Goal: Task Accomplishment & Management: Use online tool/utility

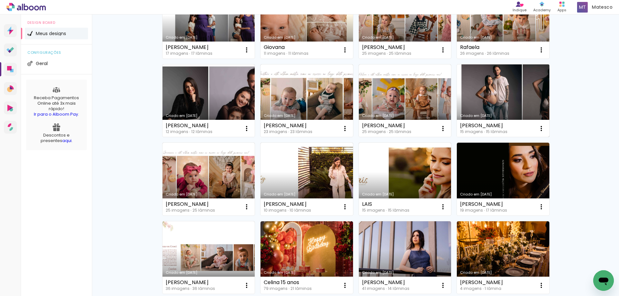
scroll to position [129, 0]
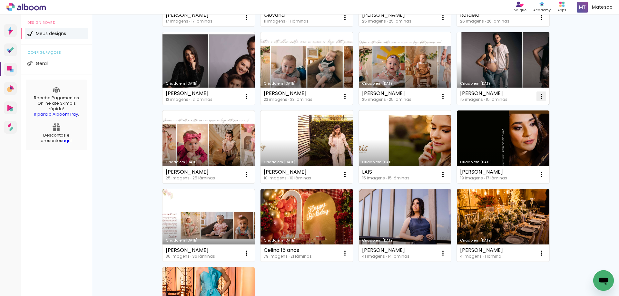
click at [250, 22] on iron-icon at bounding box center [247, 18] width 8 height 8
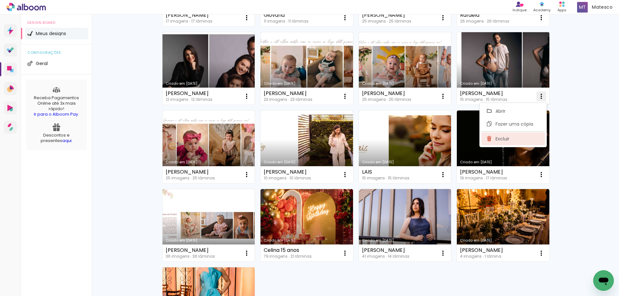
click at [516, 138] on paper-item "Excluir" at bounding box center [512, 138] width 63 height 13
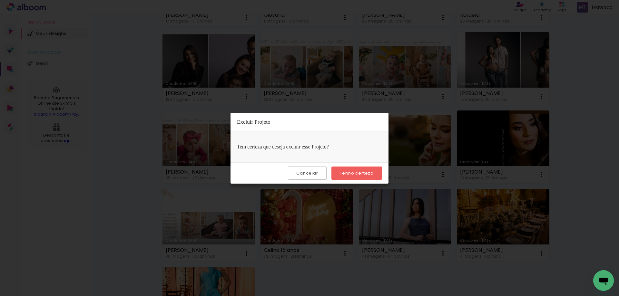
click at [0, 0] on slot "Tenho certeza" at bounding box center [0, 0] width 0 height 0
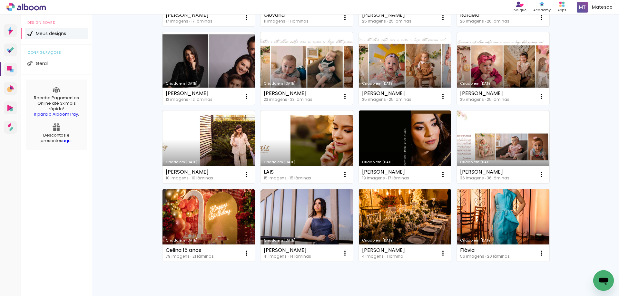
scroll to position [64, 0]
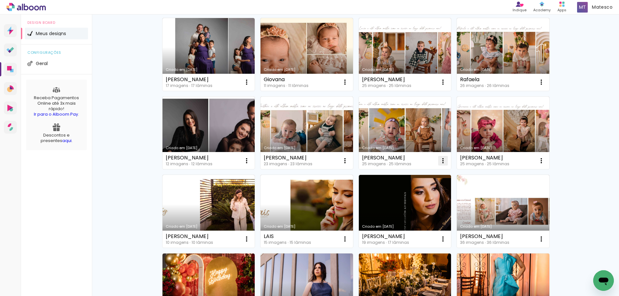
click at [250, 86] on iron-icon at bounding box center [247, 82] width 8 height 8
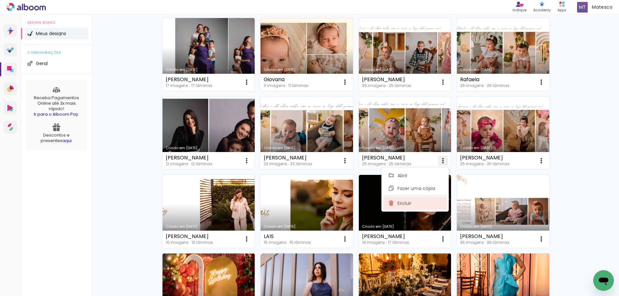
click at [431, 205] on paper-item "Excluir" at bounding box center [414, 203] width 63 height 13
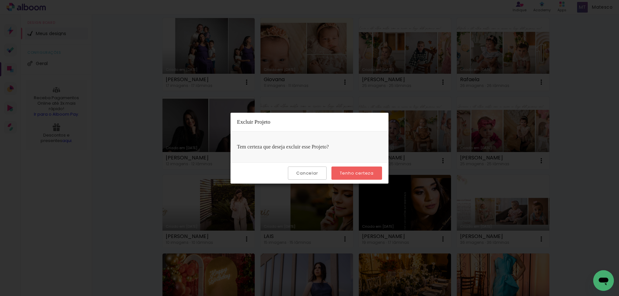
click at [0, 0] on slot "Tenho certeza" at bounding box center [0, 0] width 0 height 0
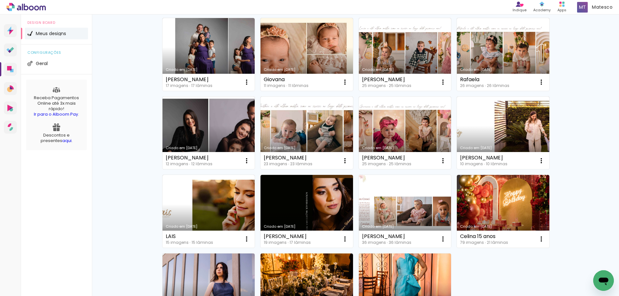
scroll to position [0, 0]
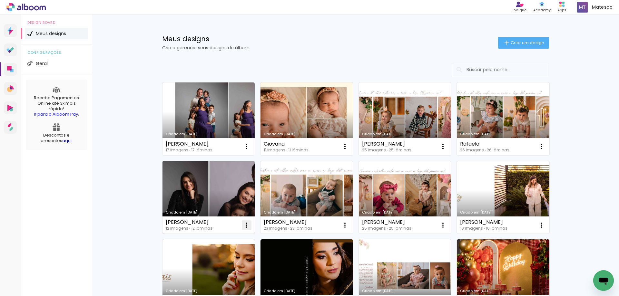
click at [245, 151] on iron-icon at bounding box center [247, 147] width 8 height 8
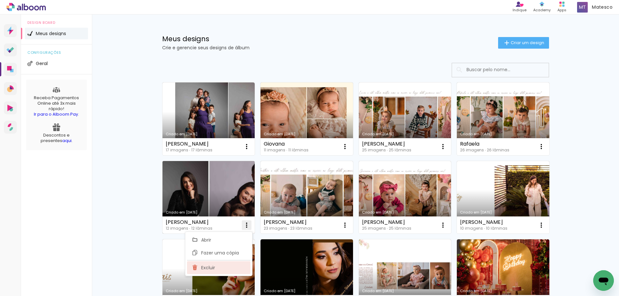
click at [221, 266] on paper-item "Excluir" at bounding box center [218, 267] width 63 height 13
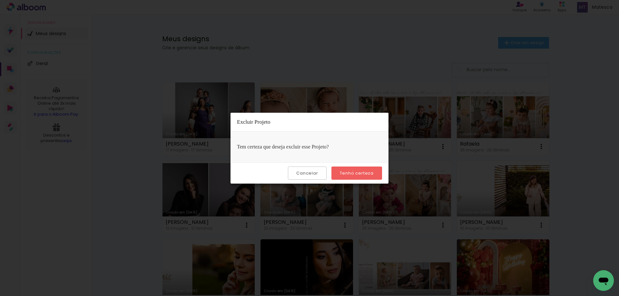
click at [0, 0] on slot "Tenho certeza" at bounding box center [0, 0] width 0 height 0
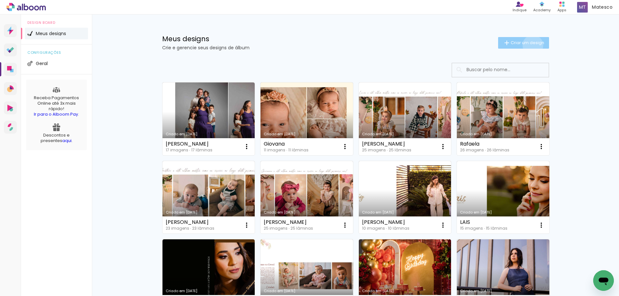
click at [529, 45] on span "Criar um design" at bounding box center [528, 43] width 34 height 4
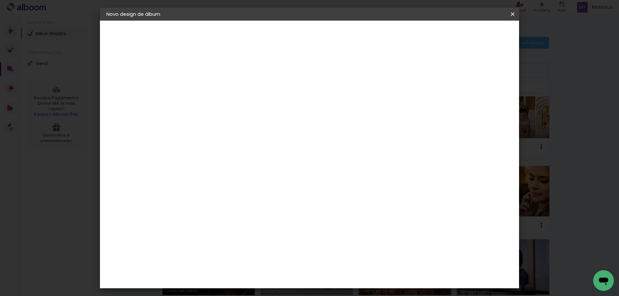
click at [212, 84] on input at bounding box center [212, 87] width 0 height 10
type input "[PERSON_NAME]"
type paper-input "[PERSON_NAME]"
click at [0, 0] on slot "Avançar" at bounding box center [0, 0] width 0 height 0
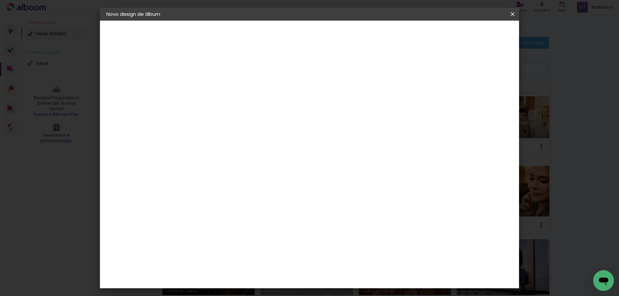
click at [0, 0] on slot "Avançar" at bounding box center [0, 0] width 0 height 0
click at [436, 69] on div at bounding box center [433, 70] width 6 height 6
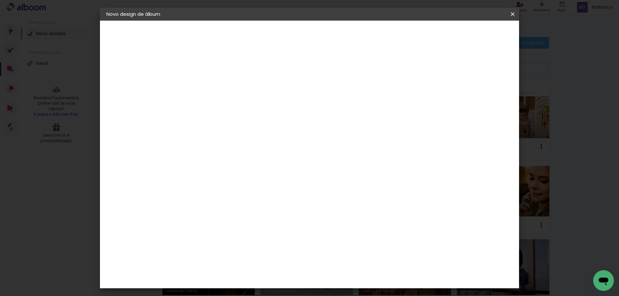
type paper-checkbox "on"
click at [472, 34] on span "Iniciar design" at bounding box center [457, 34] width 29 height 5
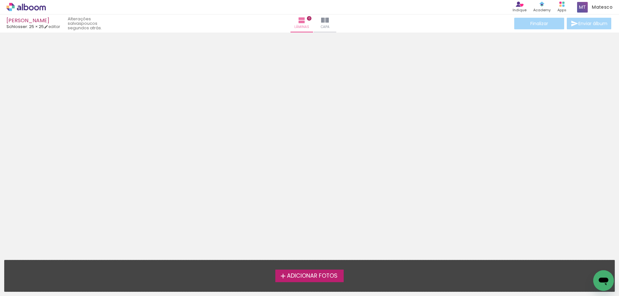
click at [292, 276] on span "Adicionar Fotos" at bounding box center [312, 276] width 51 height 6
click at [0, 0] on input "file" at bounding box center [0, 0] width 0 height 0
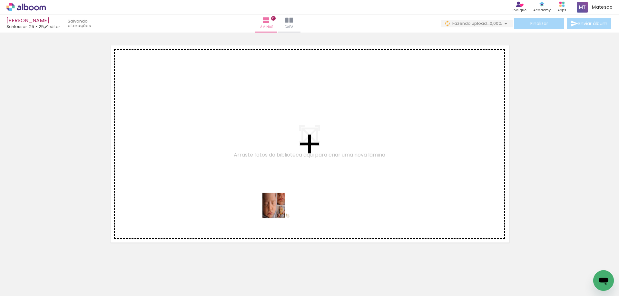
drag, startPoint x: 67, startPoint y: 274, endPoint x: 308, endPoint y: 207, distance: 249.6
click at [308, 207] on quentale-workspace at bounding box center [309, 148] width 619 height 296
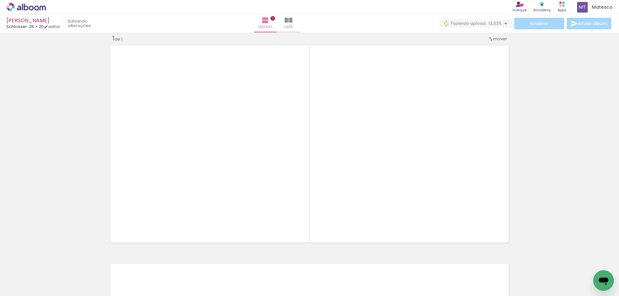
scroll to position [8, 0]
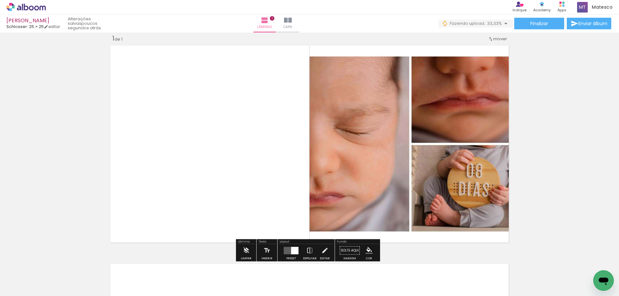
click at [291, 252] on div at bounding box center [294, 250] width 7 height 7
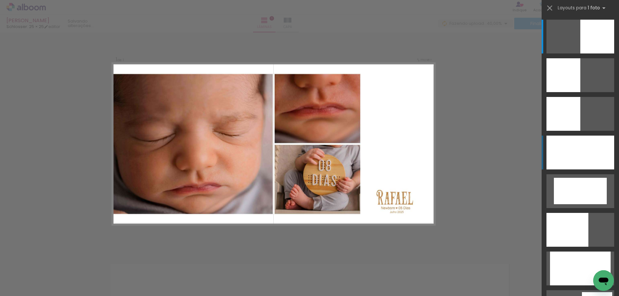
click at [588, 157] on div at bounding box center [580, 153] width 68 height 34
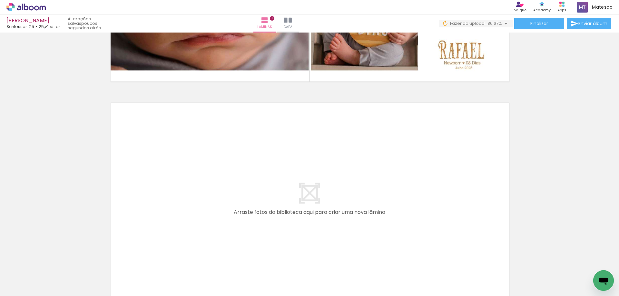
scroll to position [202, 0]
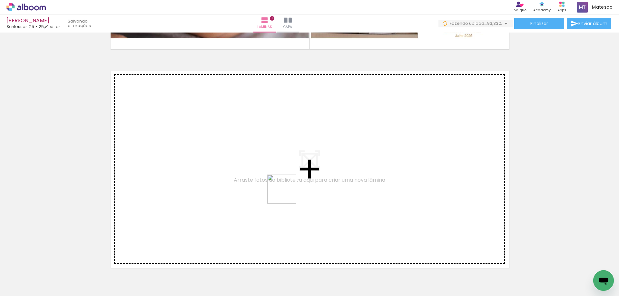
drag, startPoint x: 103, startPoint y: 277, endPoint x: 287, endPoint y: 194, distance: 201.8
click at [287, 194] on quentale-workspace at bounding box center [309, 148] width 619 height 296
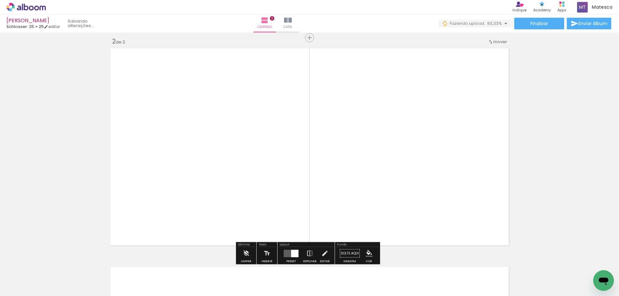
scroll to position [227, 0]
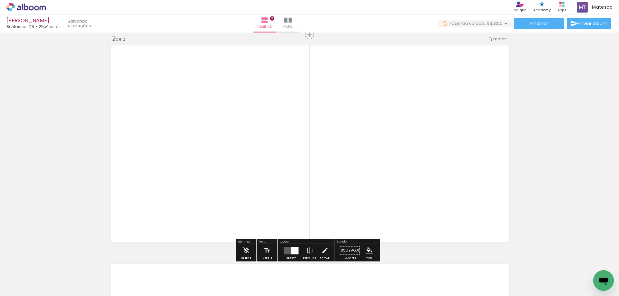
click at [291, 249] on div at bounding box center [294, 250] width 7 height 7
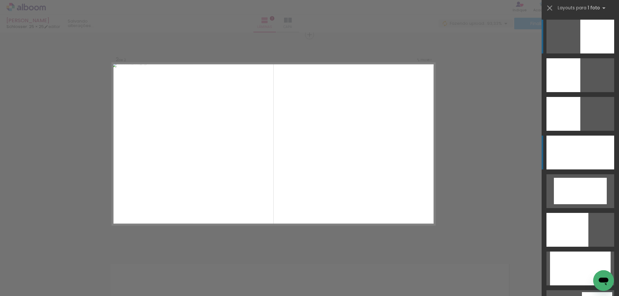
click at [578, 148] on div at bounding box center [580, 153] width 68 height 34
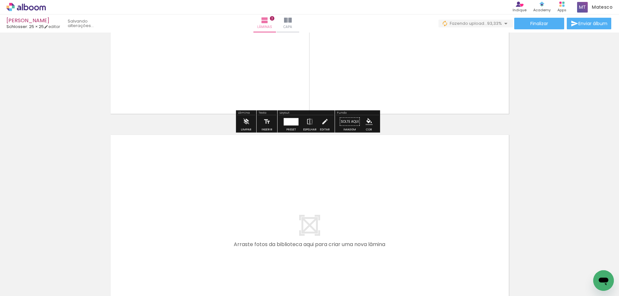
scroll to position [453, 0]
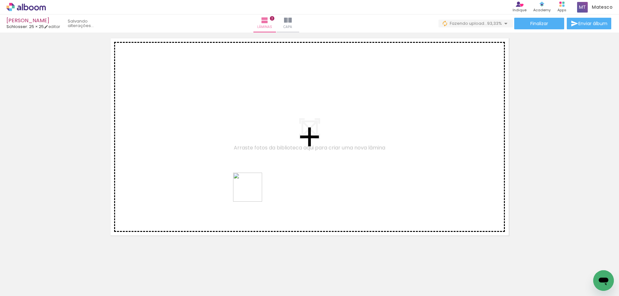
drag, startPoint x: 142, startPoint y: 272, endPoint x: 252, endPoint y: 192, distance: 136.2
click at [252, 192] on quentale-workspace at bounding box center [309, 148] width 619 height 296
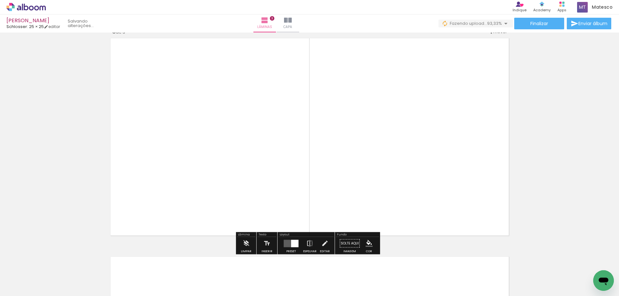
scroll to position [445, 0]
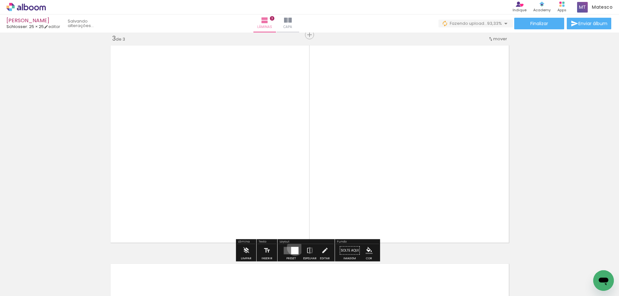
click at [294, 248] on div at bounding box center [294, 250] width 7 height 7
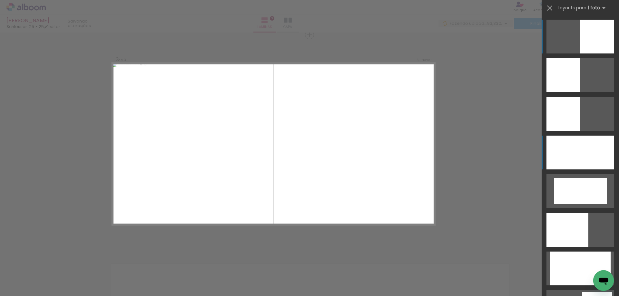
click at [570, 148] on div at bounding box center [580, 153] width 68 height 34
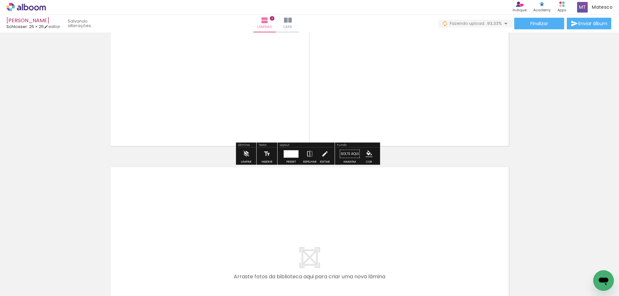
scroll to position [607, 0]
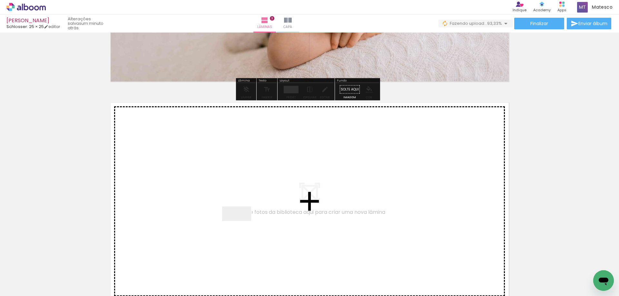
drag, startPoint x: 179, startPoint y: 274, endPoint x: 245, endPoint y: 223, distance: 82.8
click at [245, 223] on quentale-workspace at bounding box center [309, 148] width 619 height 296
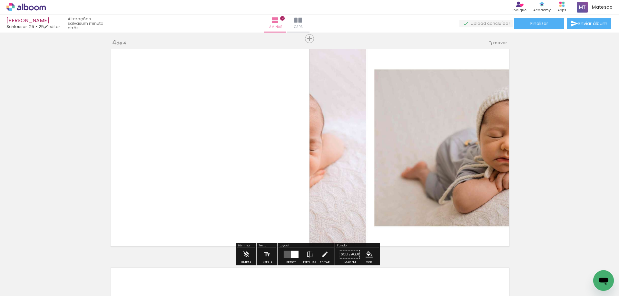
scroll to position [664, 0]
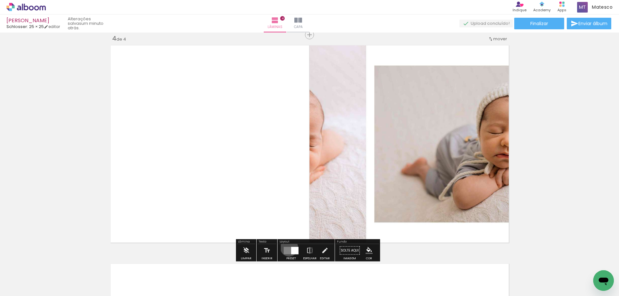
click at [288, 248] on quentale-layouter at bounding box center [291, 250] width 15 height 7
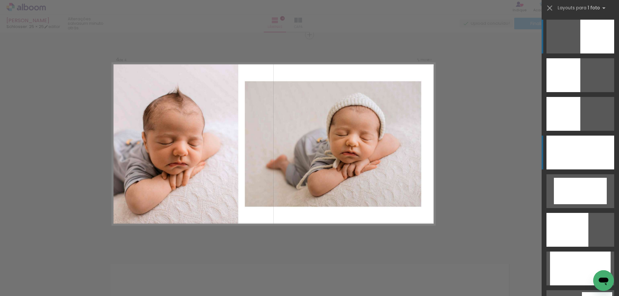
click at [571, 153] on div at bounding box center [580, 153] width 68 height 34
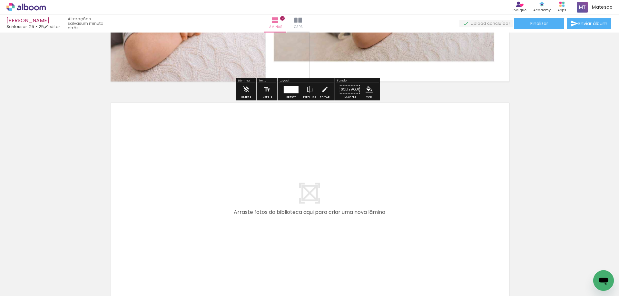
scroll to position [890, 0]
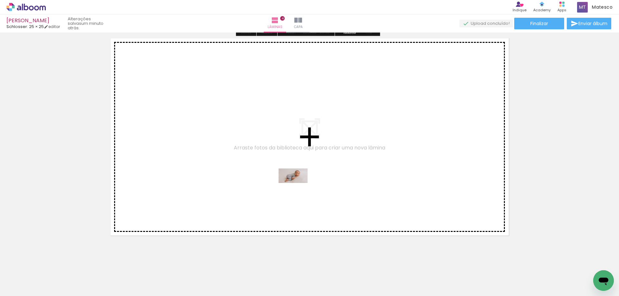
drag, startPoint x: 218, startPoint y: 274, endPoint x: 298, endPoint y: 188, distance: 117.2
click at [298, 188] on quentale-workspace at bounding box center [309, 148] width 619 height 296
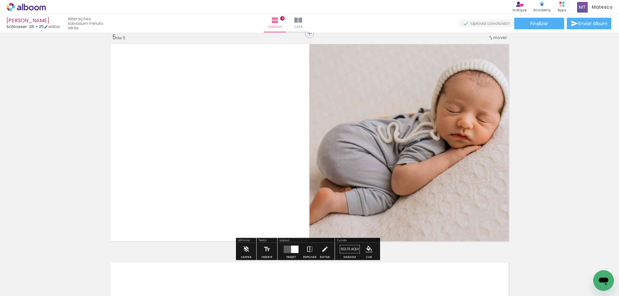
scroll to position [883, 0]
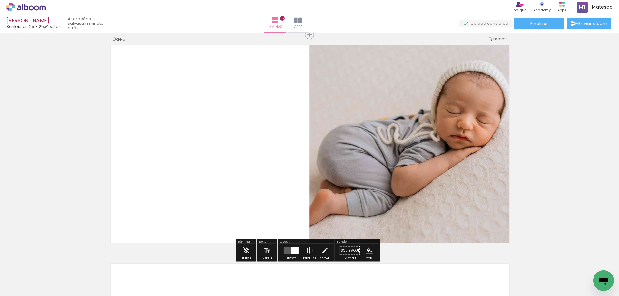
click at [291, 252] on div at bounding box center [294, 250] width 7 height 7
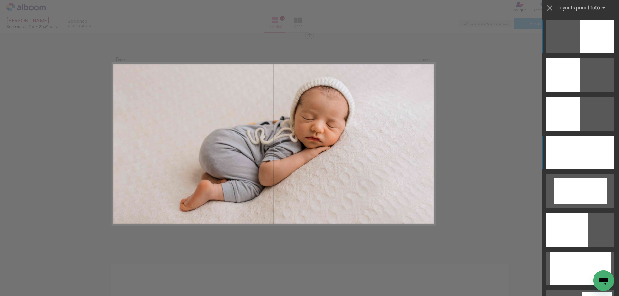
click at [569, 145] on div at bounding box center [580, 153] width 68 height 34
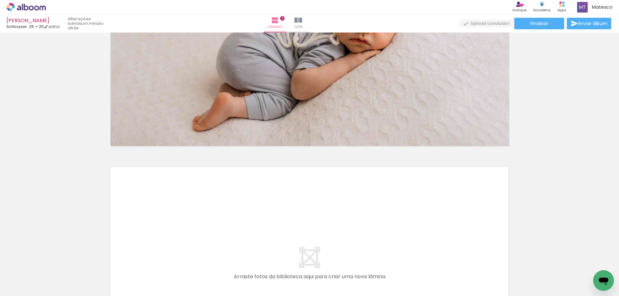
scroll to position [1108, 0]
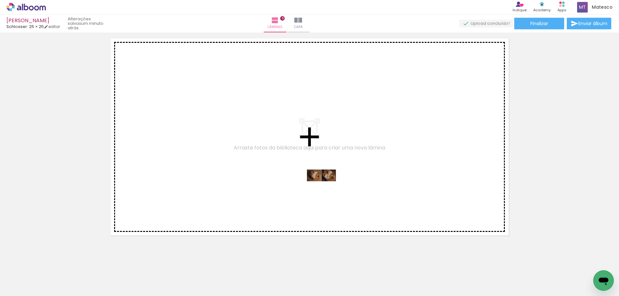
drag, startPoint x: 250, startPoint y: 279, endPoint x: 326, endPoint y: 188, distance: 119.1
click at [326, 188] on quentale-workspace at bounding box center [309, 148] width 619 height 296
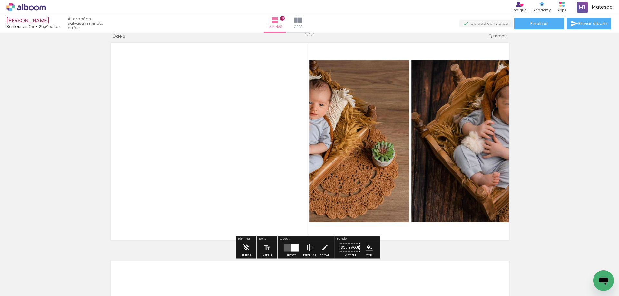
scroll to position [1101, 0]
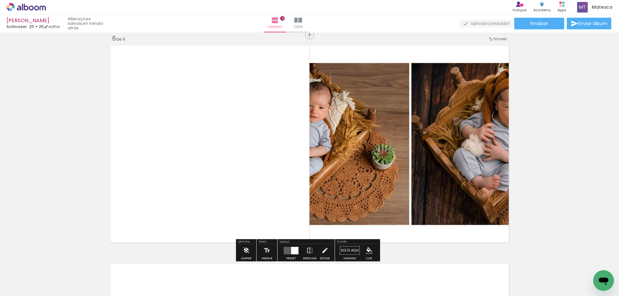
click at [291, 251] on div at bounding box center [294, 250] width 7 height 7
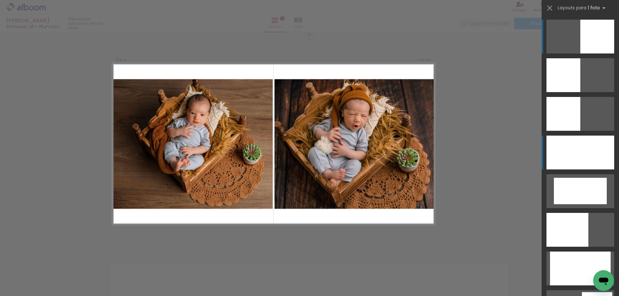
click at [559, 152] on div at bounding box center [580, 153] width 68 height 34
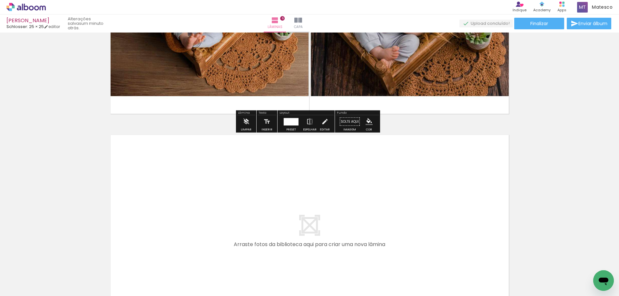
scroll to position [1327, 0]
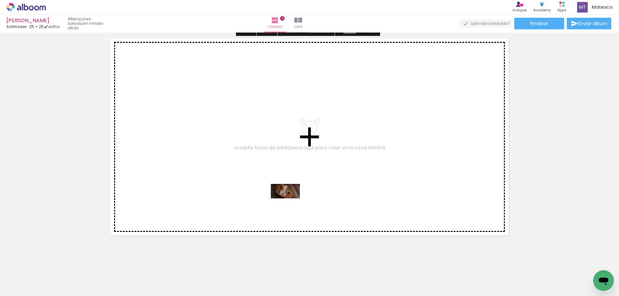
drag, startPoint x: 288, startPoint y: 276, endPoint x: 290, endPoint y: 203, distance: 72.9
click at [290, 203] on quentale-workspace at bounding box center [309, 148] width 619 height 296
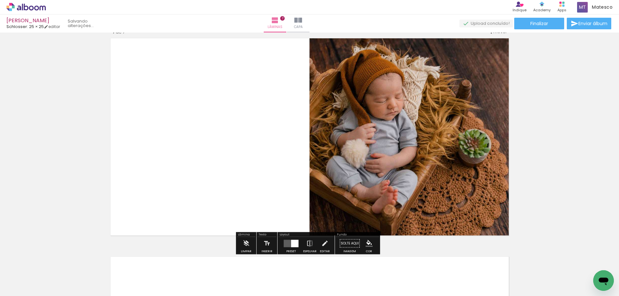
scroll to position [1320, 0]
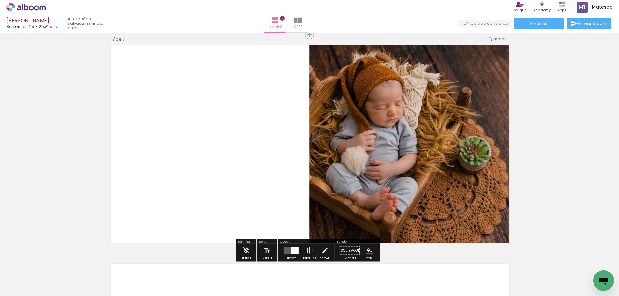
click at [291, 248] on div at bounding box center [294, 250] width 7 height 7
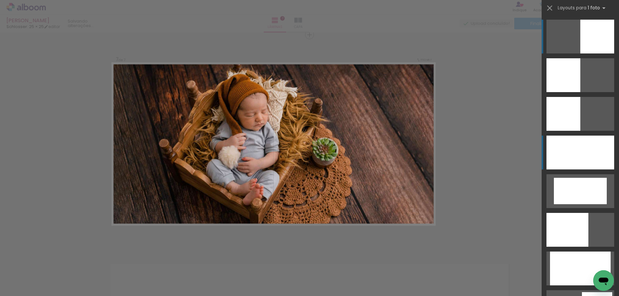
click at [574, 156] on div at bounding box center [580, 153] width 68 height 34
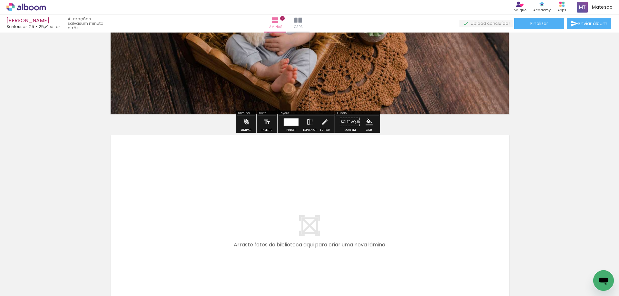
scroll to position [1545, 0]
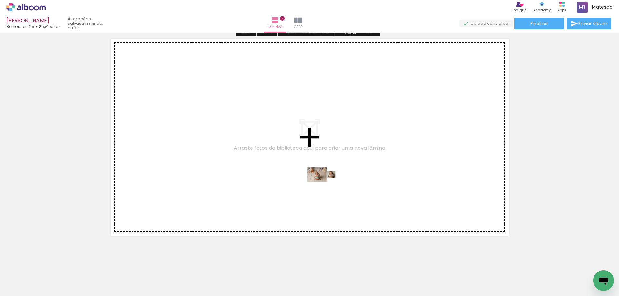
drag, startPoint x: 322, startPoint y: 276, endPoint x: 327, endPoint y: 187, distance: 89.7
click at [327, 187] on quentale-workspace at bounding box center [309, 148] width 619 height 296
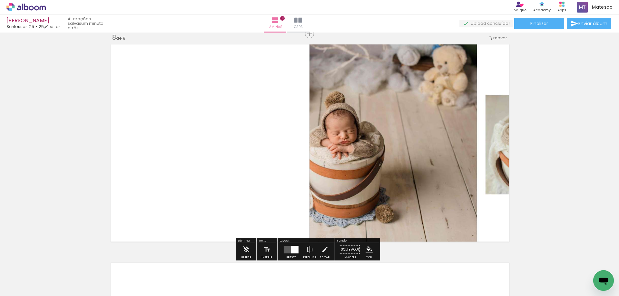
scroll to position [1538, 0]
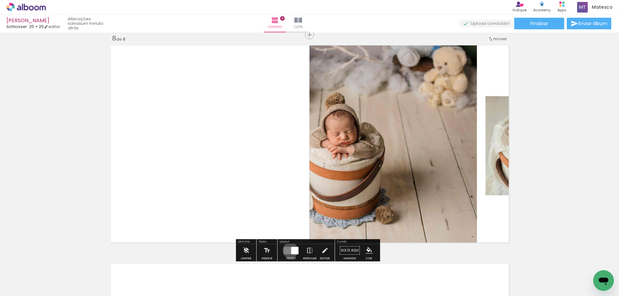
click at [289, 250] on quentale-layouter at bounding box center [291, 250] width 15 height 7
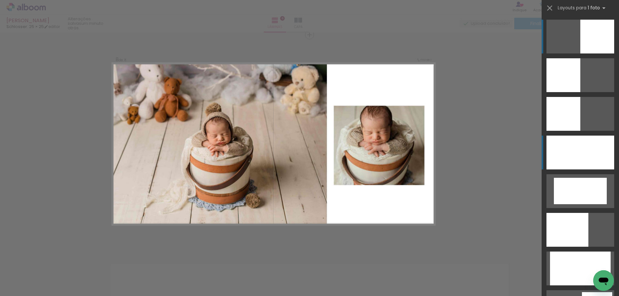
click at [589, 146] on div at bounding box center [580, 153] width 68 height 34
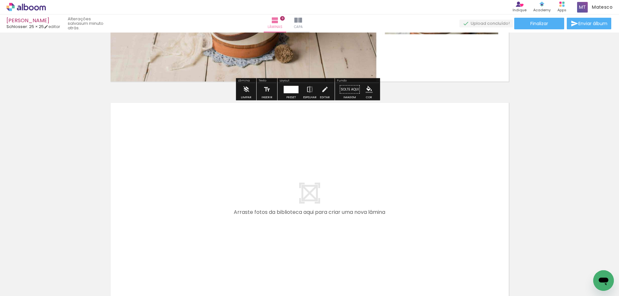
scroll to position [1769, 0]
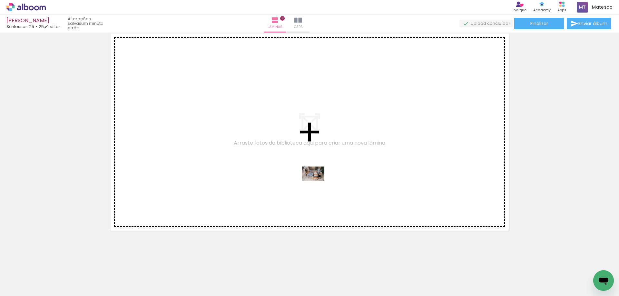
drag, startPoint x: 360, startPoint y: 279, endPoint x: 318, endPoint y: 186, distance: 102.1
click at [318, 186] on quentale-workspace at bounding box center [309, 148] width 619 height 296
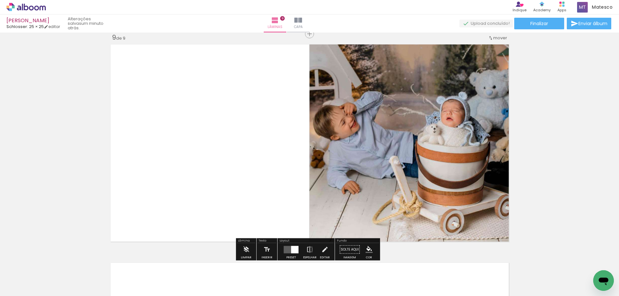
scroll to position [1757, 0]
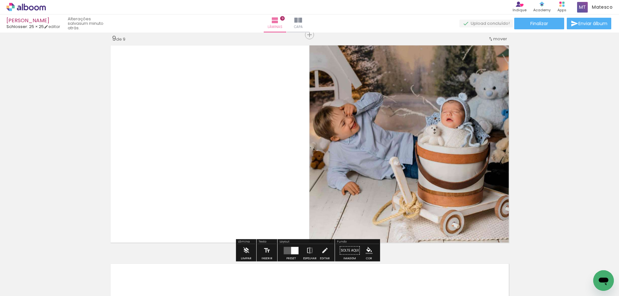
click at [288, 247] on quentale-layouter at bounding box center [291, 250] width 15 height 7
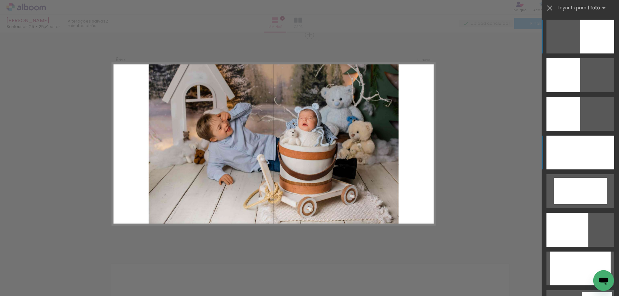
click at [563, 151] on div at bounding box center [580, 153] width 68 height 34
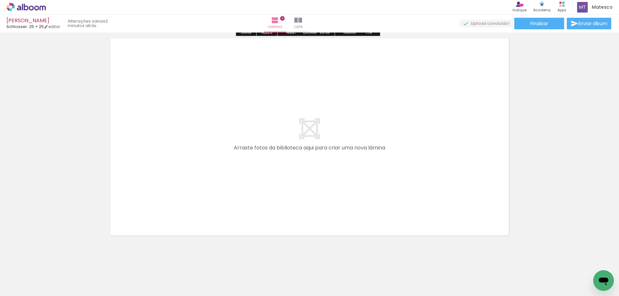
scroll to position [1987, 0]
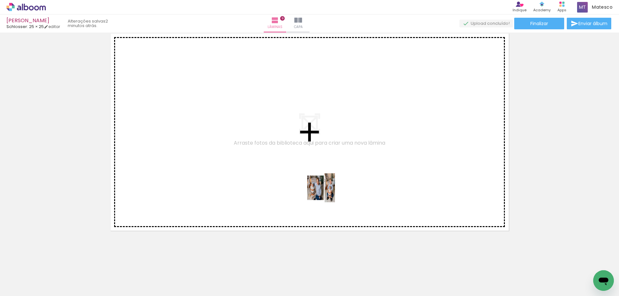
drag, startPoint x: 345, startPoint y: 212, endPoint x: 325, endPoint y: 193, distance: 27.8
click at [325, 193] on quentale-workspace at bounding box center [309, 148] width 619 height 296
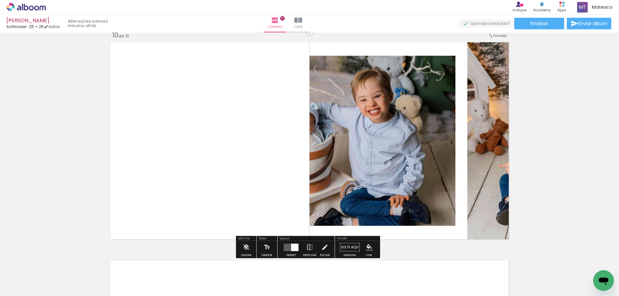
scroll to position [1975, 0]
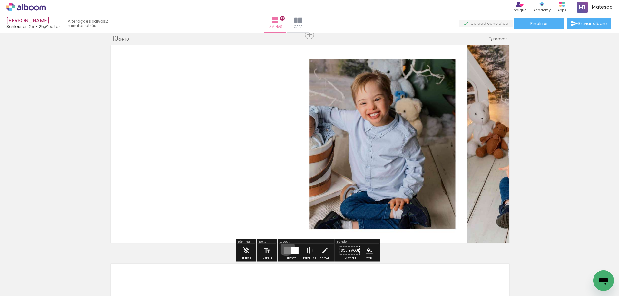
click at [285, 247] on quentale-layouter at bounding box center [291, 250] width 15 height 7
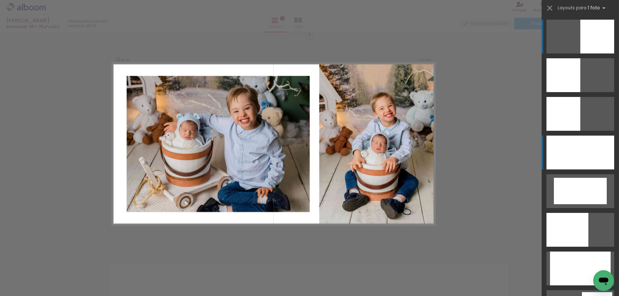
click at [590, 153] on div at bounding box center [580, 153] width 68 height 34
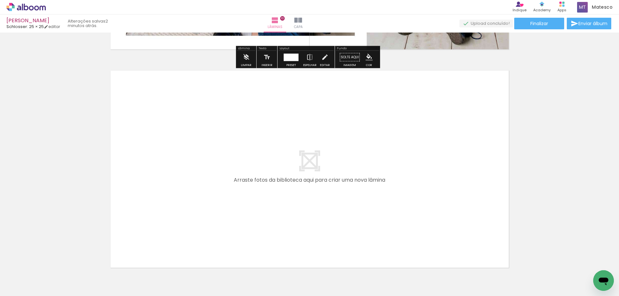
scroll to position [2201, 0]
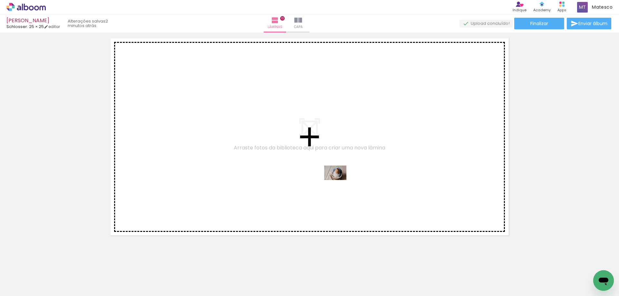
drag, startPoint x: 428, startPoint y: 276, endPoint x: 340, endPoint y: 185, distance: 126.7
click at [340, 185] on quentale-workspace at bounding box center [309, 148] width 619 height 296
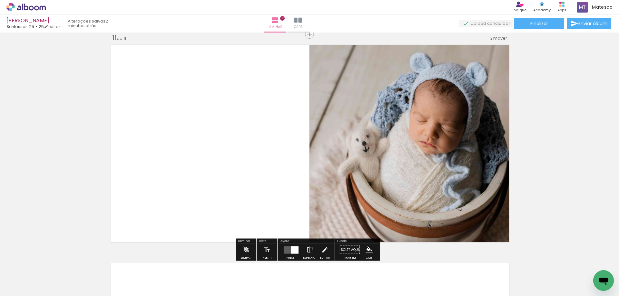
scroll to position [2194, 0]
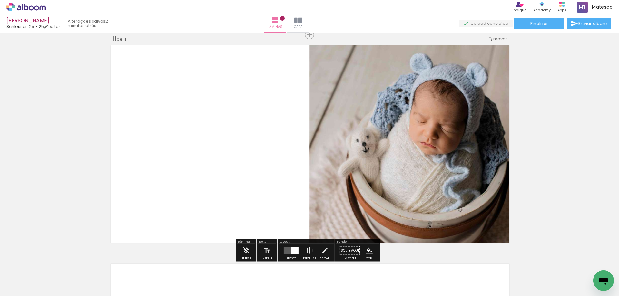
click at [287, 251] on quentale-layouter at bounding box center [291, 250] width 15 height 7
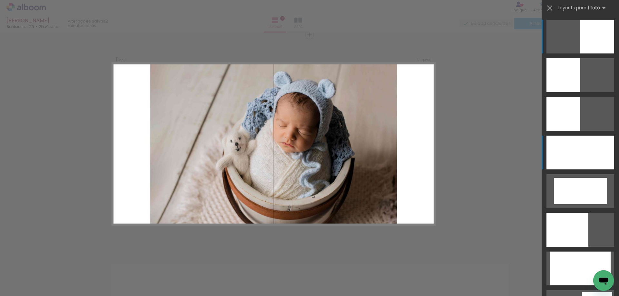
click at [589, 151] on div at bounding box center [580, 153] width 68 height 34
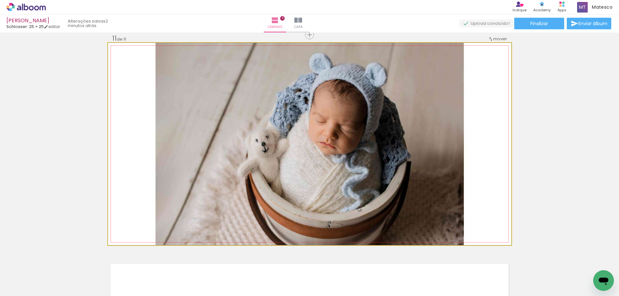
click at [422, 184] on quentale-photo at bounding box center [309, 144] width 403 height 202
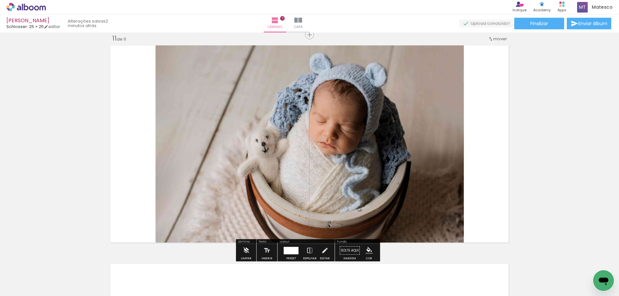
scroll to position [2226, 0]
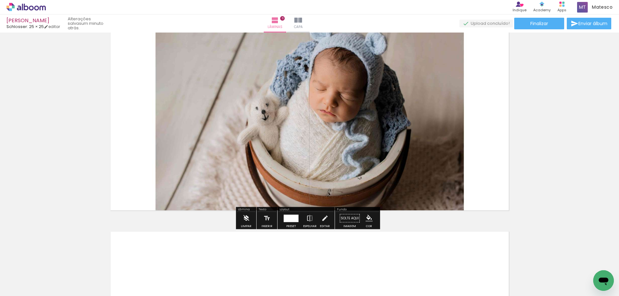
click at [248, 224] on iron-icon at bounding box center [245, 218] width 7 height 13
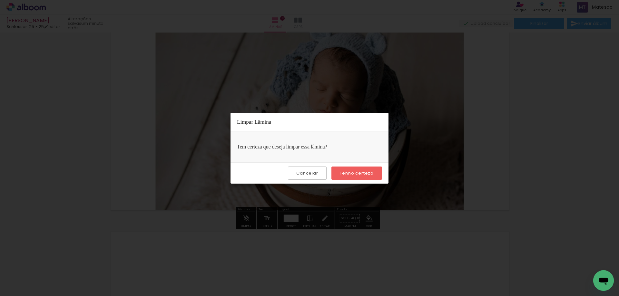
click at [0, 0] on slot "Tenho certeza" at bounding box center [0, 0] width 0 height 0
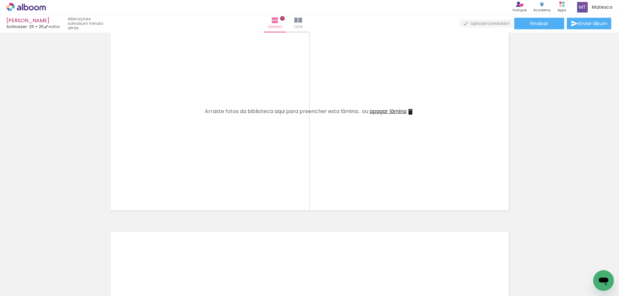
click at [54, 265] on iron-icon at bounding box center [50, 261] width 7 height 7
click at [17, 288] on span "Adicionar Fotos" at bounding box center [22, 287] width 19 height 7
click at [0, 0] on input "file" at bounding box center [0, 0] width 0 height 0
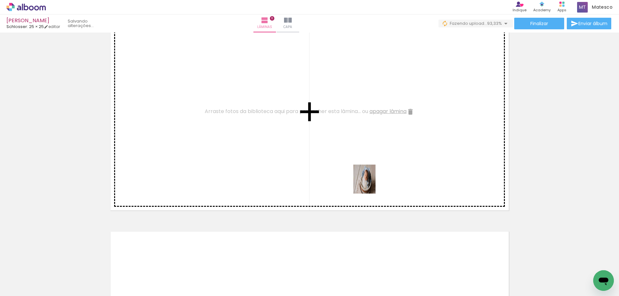
drag, startPoint x: 433, startPoint y: 277, endPoint x: 368, endPoint y: 183, distance: 113.6
click at [368, 183] on quentale-workspace at bounding box center [309, 148] width 619 height 296
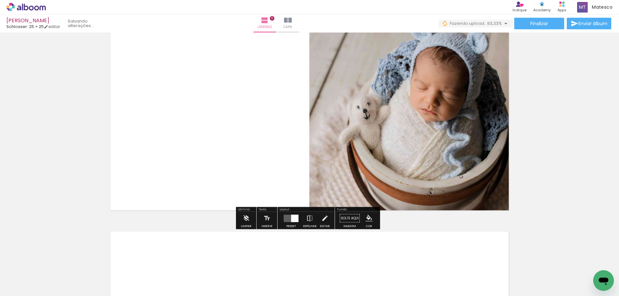
click at [289, 219] on quentale-layouter at bounding box center [291, 218] width 15 height 7
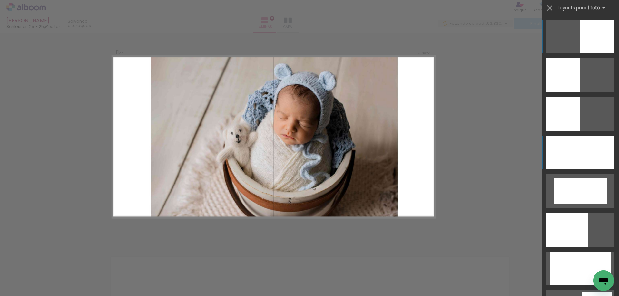
scroll to position [2194, 0]
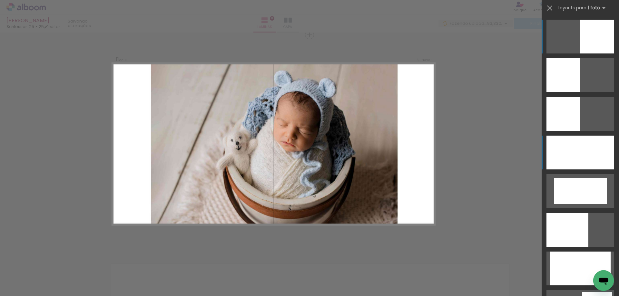
click at [571, 142] on div at bounding box center [580, 153] width 68 height 34
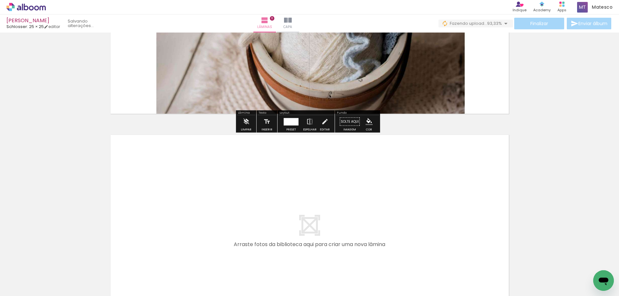
scroll to position [2424, 0]
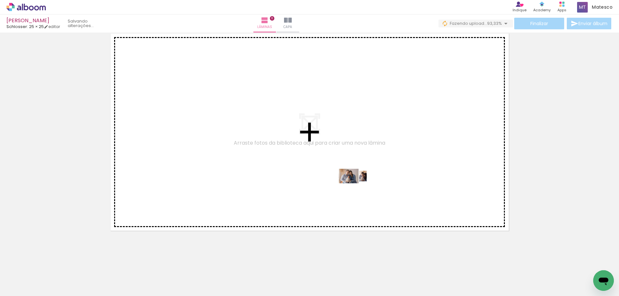
drag, startPoint x: 465, startPoint y: 278, endPoint x: 358, endPoint y: 188, distance: 140.0
click at [358, 188] on quentale-workspace at bounding box center [309, 148] width 619 height 296
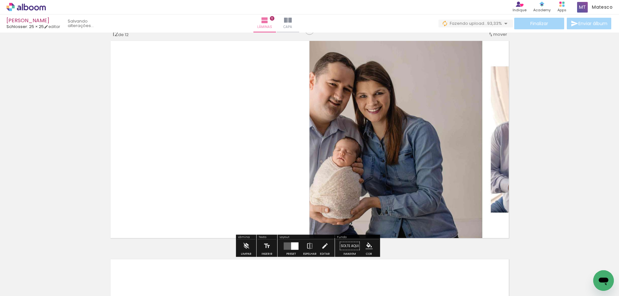
scroll to position [2412, 0]
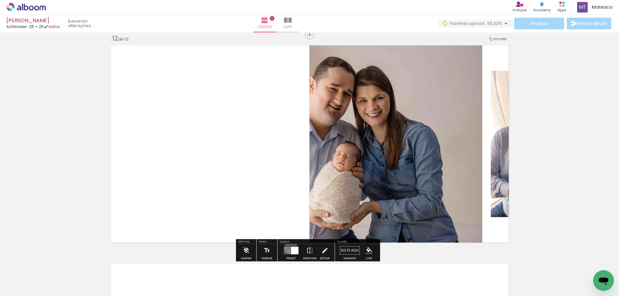
click at [291, 248] on div at bounding box center [294, 250] width 7 height 7
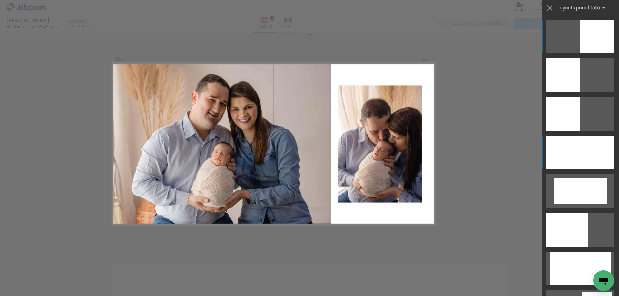
click at [562, 160] on div at bounding box center [580, 153] width 68 height 34
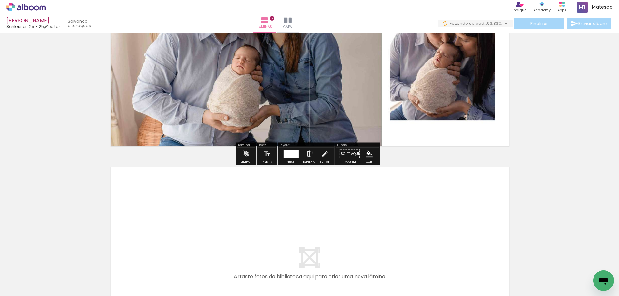
scroll to position [2380, 0]
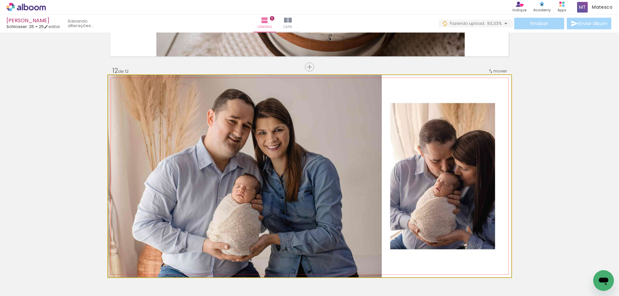
click at [464, 194] on quentale-photo at bounding box center [309, 176] width 403 height 202
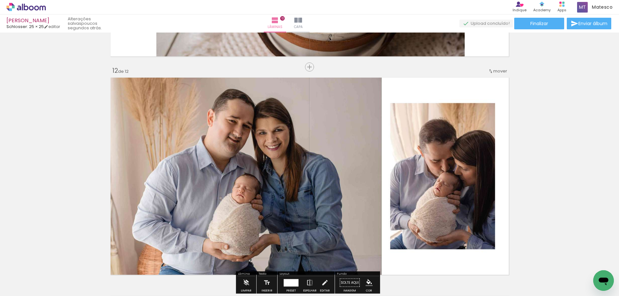
scroll to position [2509, 0]
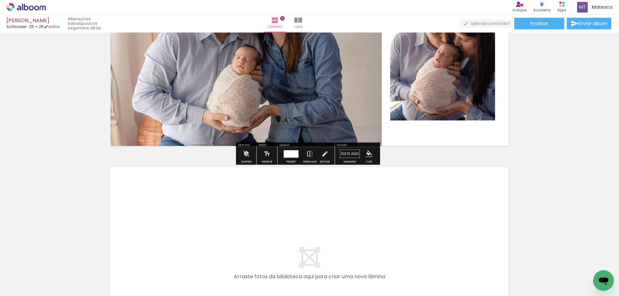
click at [246, 154] on iron-icon at bounding box center [245, 154] width 7 height 13
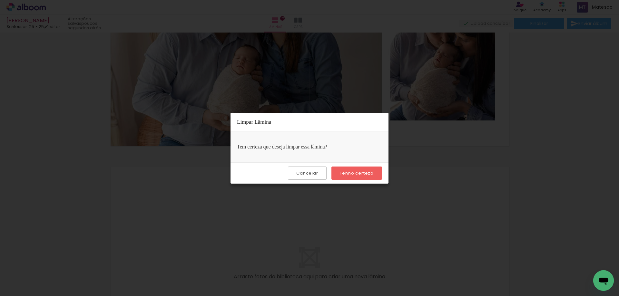
click at [375, 174] on paper-button "Tenho certeza" at bounding box center [356, 173] width 51 height 13
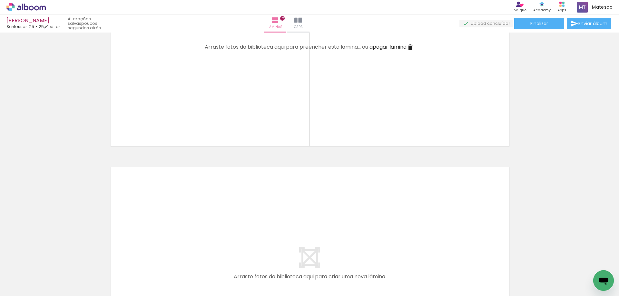
click at [54, 262] on iron-icon at bounding box center [50, 261] width 7 height 7
click at [18, 286] on span "Adicionar Fotos" at bounding box center [22, 287] width 19 height 7
click at [0, 0] on input "file" at bounding box center [0, 0] width 0 height 0
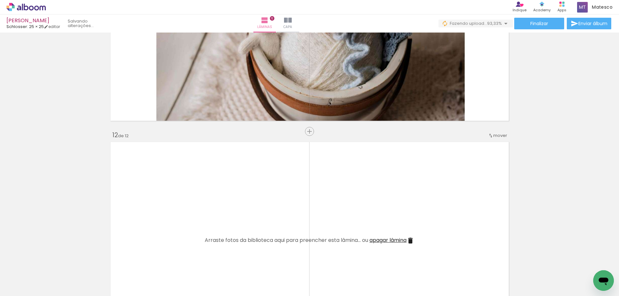
scroll to position [2445, 0]
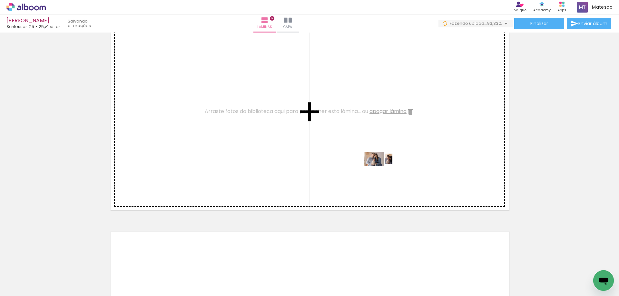
drag, startPoint x: 469, startPoint y: 279, endPoint x: 384, endPoint y: 171, distance: 137.9
click at [384, 171] on quentale-workspace at bounding box center [309, 148] width 619 height 296
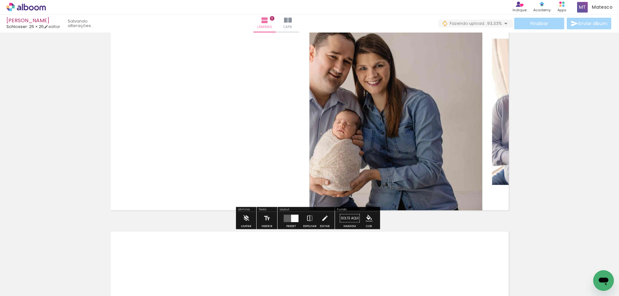
click at [287, 217] on quentale-layouter at bounding box center [291, 218] width 15 height 7
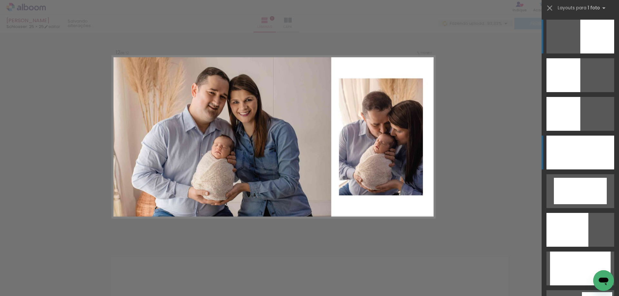
scroll to position [2412, 0]
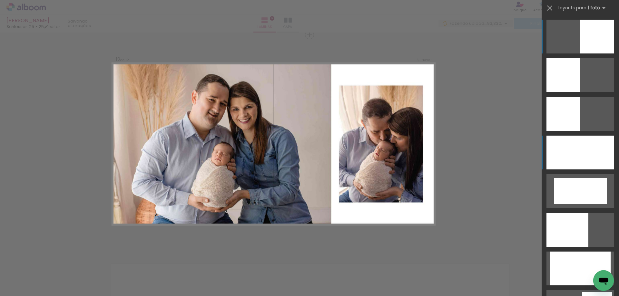
click at [570, 147] on div at bounding box center [580, 153] width 68 height 34
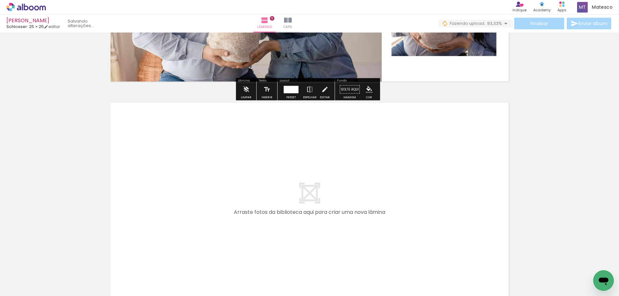
scroll to position [2638, 0]
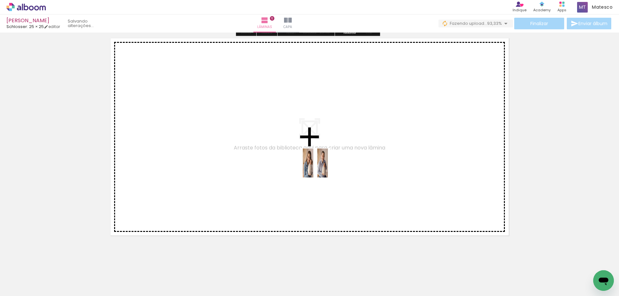
drag, startPoint x: 507, startPoint y: 278, endPoint x: 319, endPoint y: 168, distance: 217.6
click at [319, 168] on quentale-workspace at bounding box center [309, 148] width 619 height 296
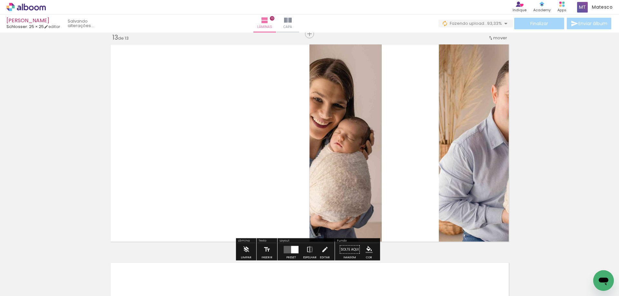
scroll to position [2631, 0]
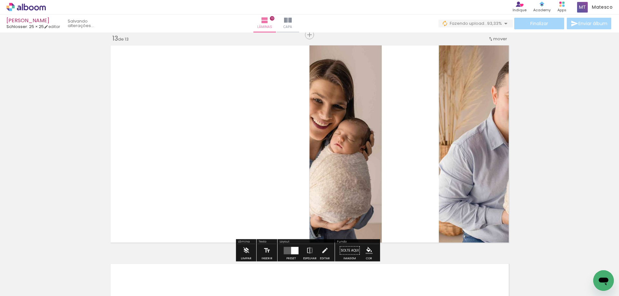
click at [285, 249] on quentale-layouter at bounding box center [291, 250] width 15 height 7
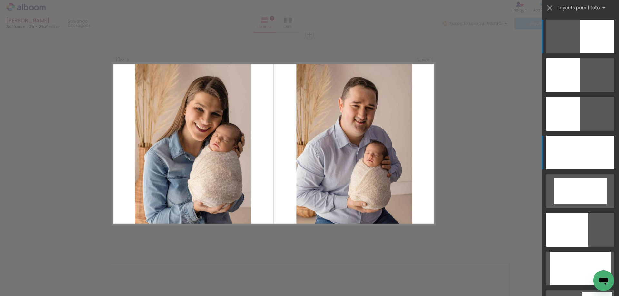
click at [590, 151] on div at bounding box center [580, 153] width 68 height 34
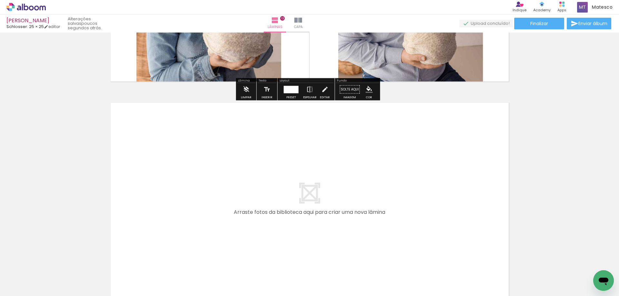
scroll to position [2857, 0]
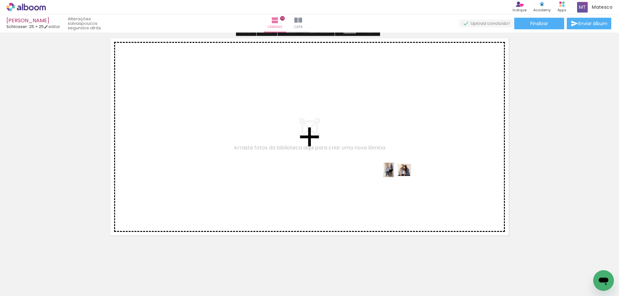
drag, startPoint x: 538, startPoint y: 278, endPoint x: 401, endPoint y: 182, distance: 168.2
click at [401, 182] on quentale-workspace at bounding box center [309, 148] width 619 height 296
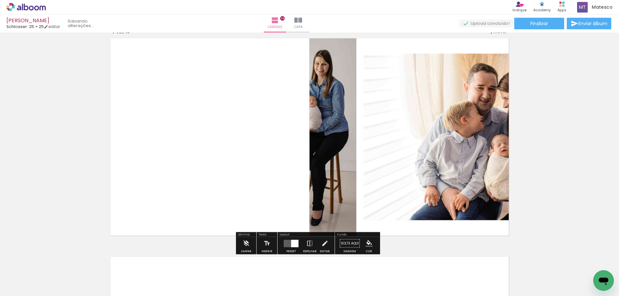
scroll to position [2849, 0]
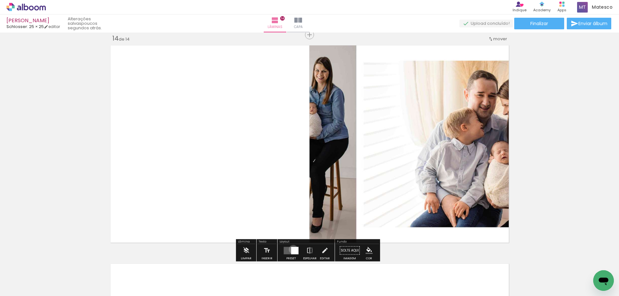
click at [292, 249] on div at bounding box center [294, 250] width 7 height 7
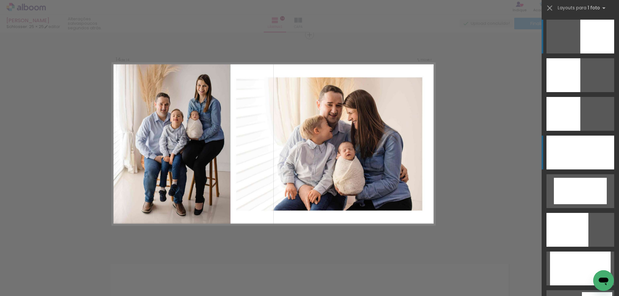
click at [553, 160] on div at bounding box center [580, 153] width 68 height 34
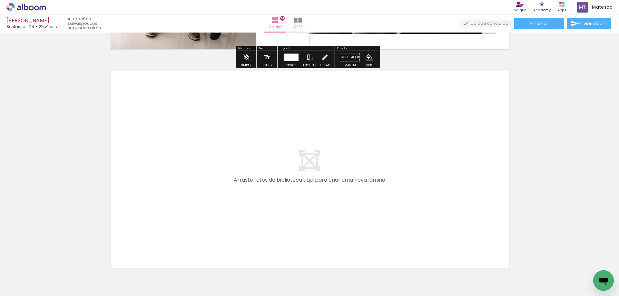
scroll to position [3080, 0]
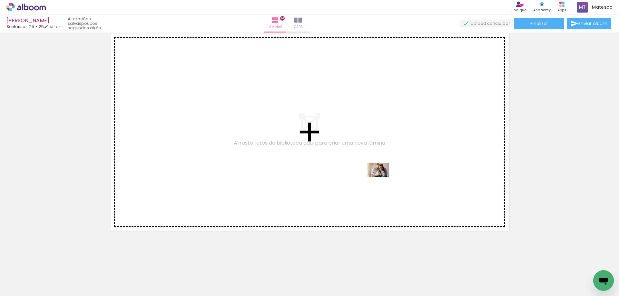
drag, startPoint x: 577, startPoint y: 280, endPoint x: 378, endPoint y: 181, distance: 221.7
click at [378, 181] on quentale-workspace at bounding box center [309, 148] width 619 height 296
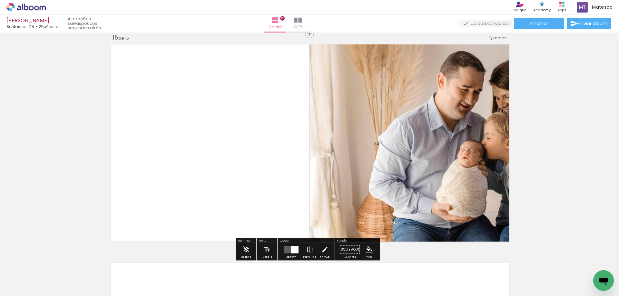
scroll to position [3068, 0]
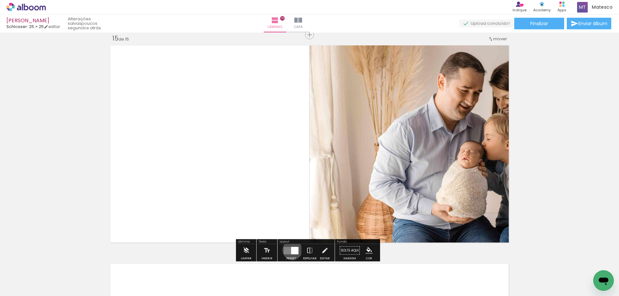
click at [291, 250] on div at bounding box center [294, 250] width 7 height 7
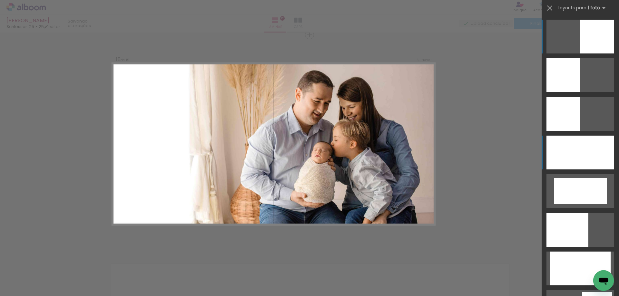
click at [578, 159] on div at bounding box center [580, 153] width 68 height 34
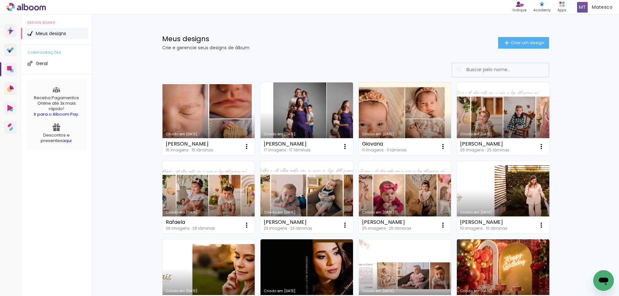
click at [218, 111] on link "Criado em [DATE]" at bounding box center [208, 119] width 93 height 73
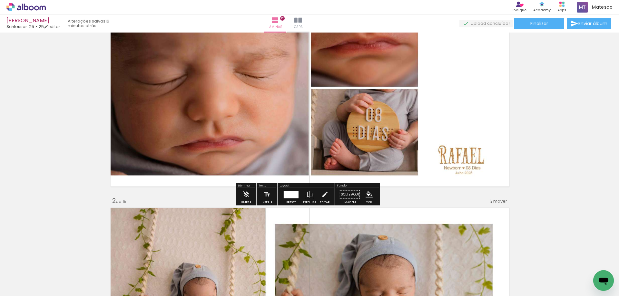
scroll to position [97, 0]
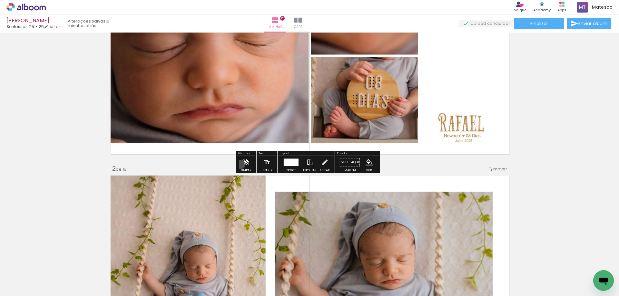
click at [241, 164] on paper-button "Limpar" at bounding box center [246, 164] width 14 height 16
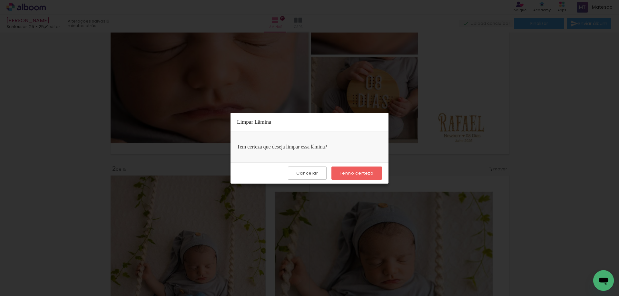
click at [0, 0] on slot "Tenho certeza" at bounding box center [0, 0] width 0 height 0
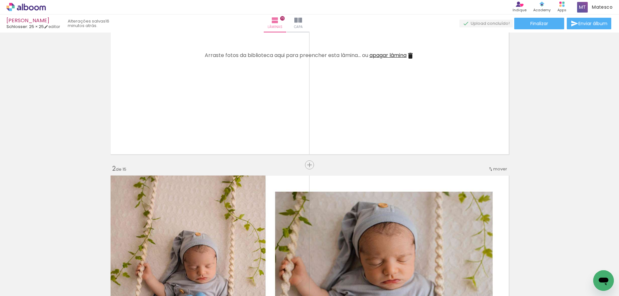
click at [50, 259] on iron-icon at bounding box center [50, 261] width 7 height 7
click at [15, 287] on span "Adicionar Fotos" at bounding box center [22, 287] width 19 height 7
click at [0, 0] on input "file" at bounding box center [0, 0] width 0 height 0
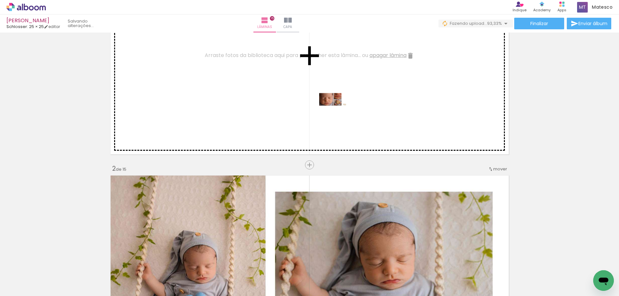
drag, startPoint x: 68, startPoint y: 279, endPoint x: 349, endPoint y: 105, distance: 330.2
click at [349, 105] on quentale-workspace at bounding box center [309, 148] width 619 height 296
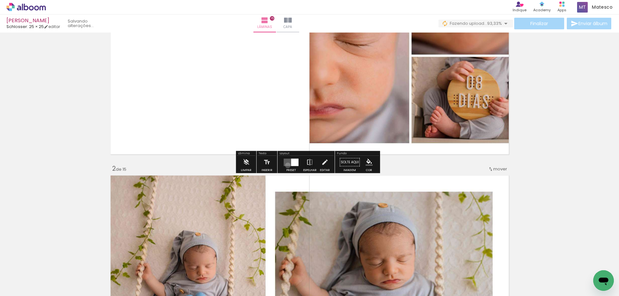
click at [286, 165] on quentale-layouter at bounding box center [291, 162] width 15 height 7
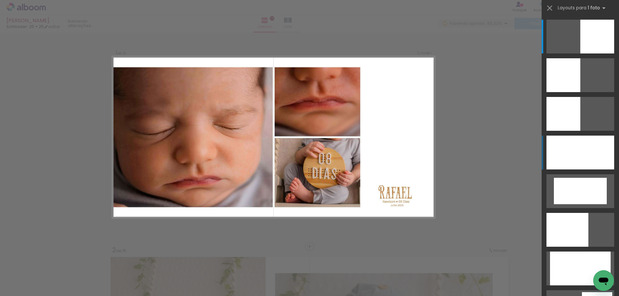
scroll to position [8, 0]
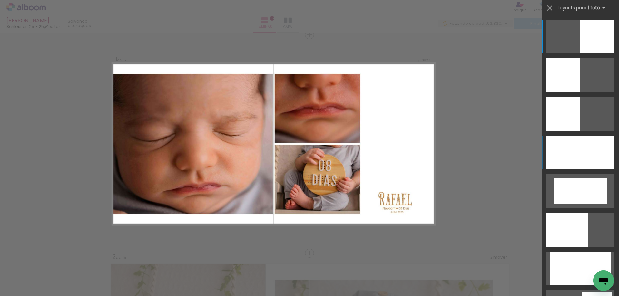
click at [568, 150] on div at bounding box center [580, 153] width 68 height 34
